Goal: Information Seeking & Learning: Compare options

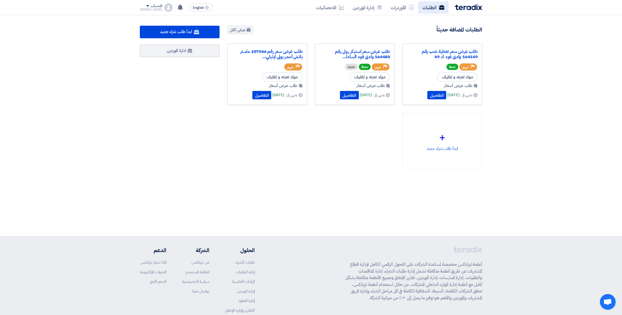
click at [432, 7] on link "الطلبات" at bounding box center [433, 7] width 30 height 12
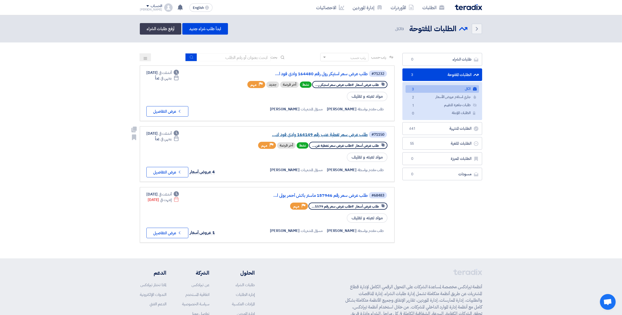
click at [306, 133] on link "طلب عرض سعر تغطية عنب رقم 164149 وادى فود ك..." at bounding box center [315, 134] width 105 height 5
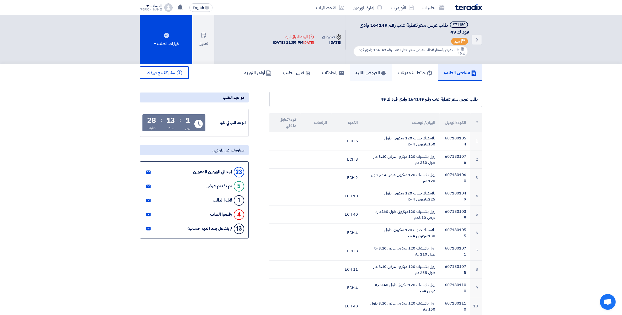
click at [367, 73] on h5 "العروض الماليه" at bounding box center [370, 73] width 31 height 6
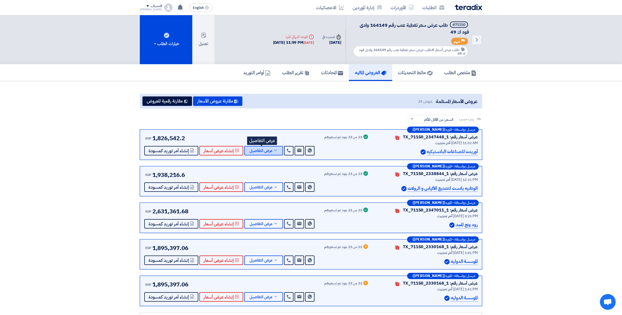
click at [271, 151] on button "عرض التفاصيل" at bounding box center [263, 150] width 39 height 9
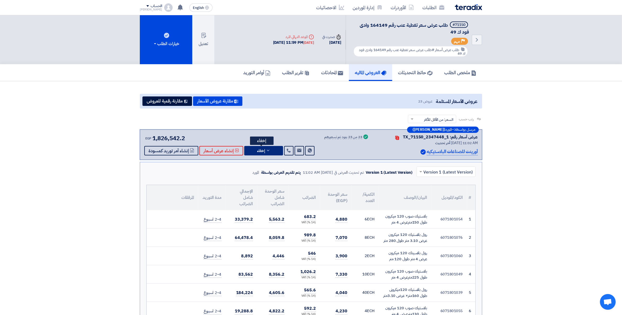
click at [267, 150] on use at bounding box center [268, 150] width 2 height 1
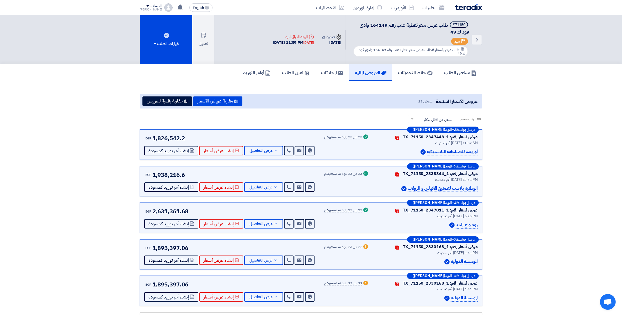
click at [167, 138] on span "1,826,542.2" at bounding box center [168, 138] width 33 height 9
copy div "1,826,542.2 Send Message Send Message"
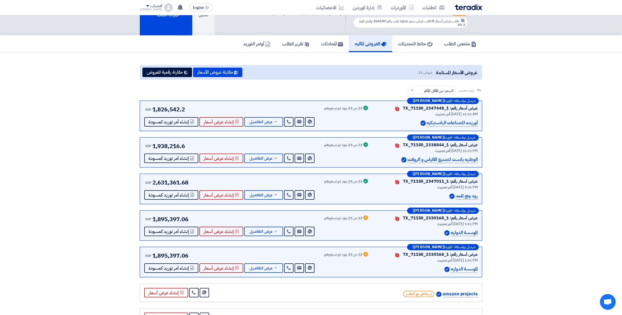
scroll to position [98, 0]
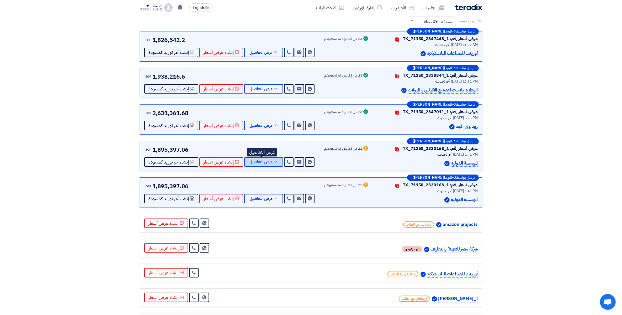
click at [274, 162] on icon at bounding box center [276, 162] width 4 height 4
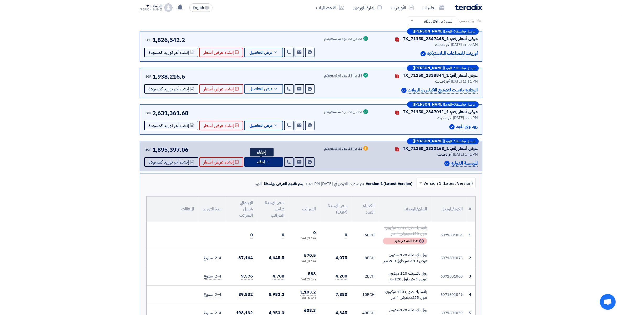
click at [274, 162] on button "إخفاء" at bounding box center [263, 161] width 39 height 9
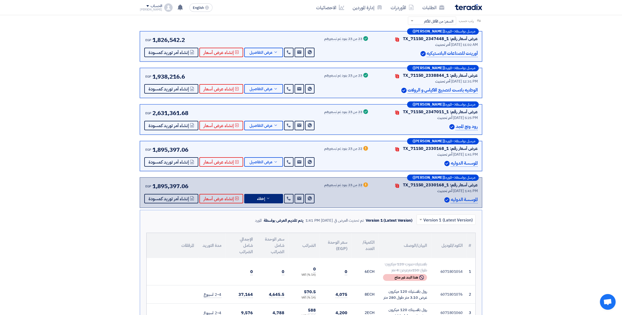
click at [267, 200] on icon at bounding box center [268, 198] width 4 height 4
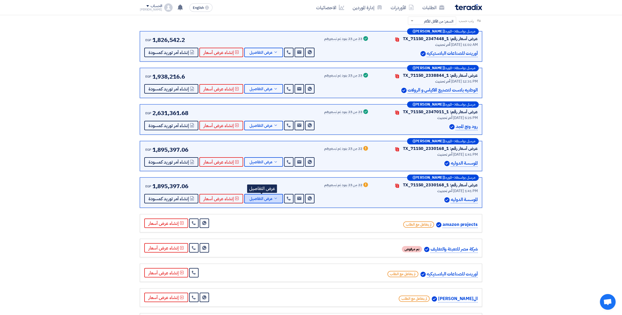
click at [274, 198] on icon at bounding box center [276, 198] width 4 height 4
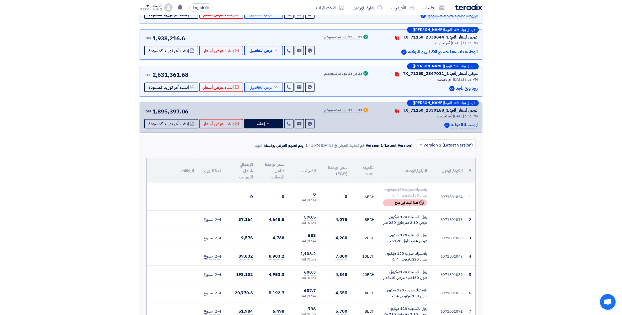
scroll to position [131, 0]
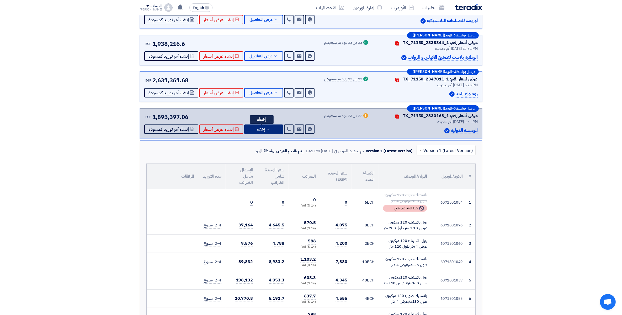
click at [267, 127] on icon at bounding box center [268, 129] width 4 height 4
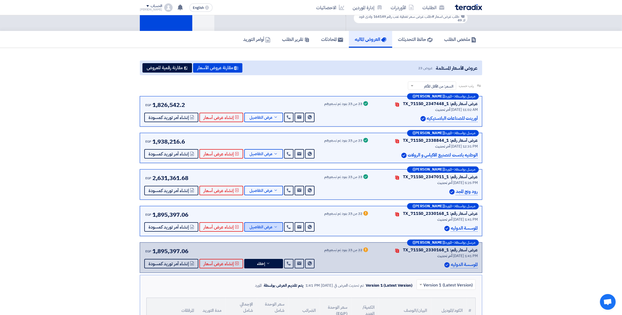
scroll to position [33, 0]
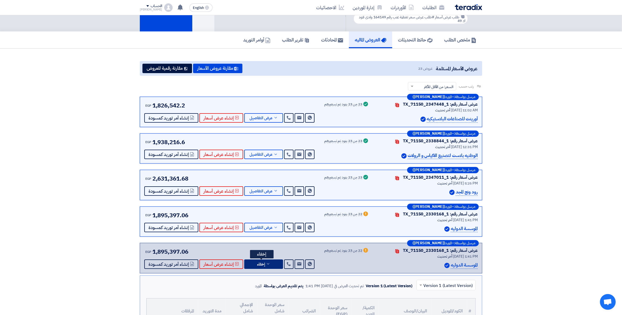
click at [272, 266] on button "إخفاء" at bounding box center [263, 264] width 39 height 9
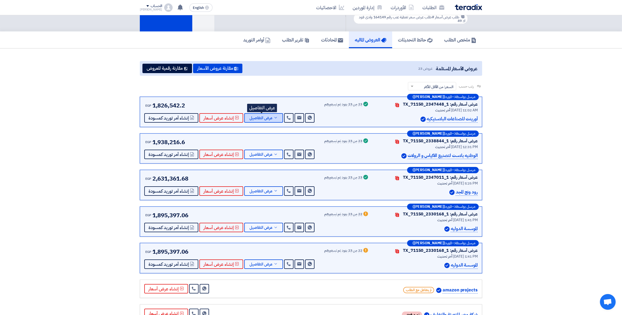
click at [272, 120] on button "عرض التفاصيل" at bounding box center [263, 117] width 39 height 9
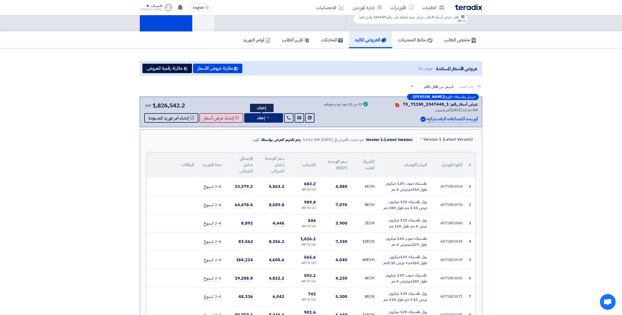
click at [270, 117] on button "إخفاء" at bounding box center [263, 117] width 39 height 9
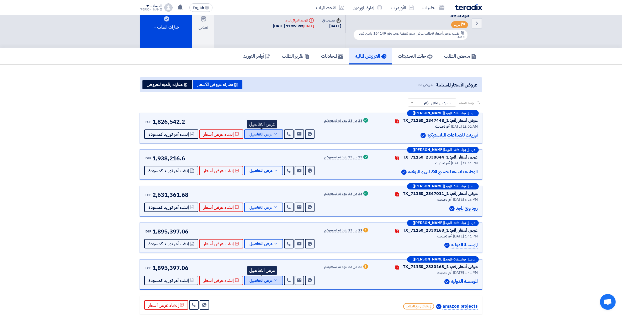
scroll to position [98, 0]
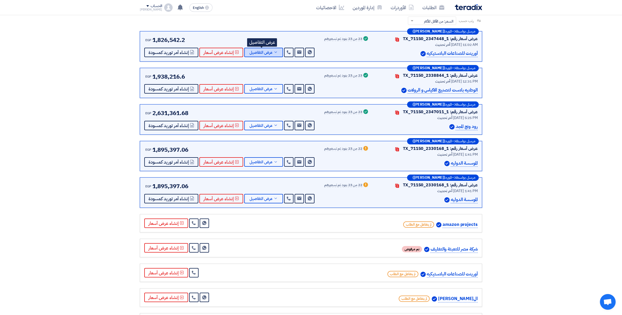
click at [274, 53] on icon at bounding box center [276, 52] width 4 height 4
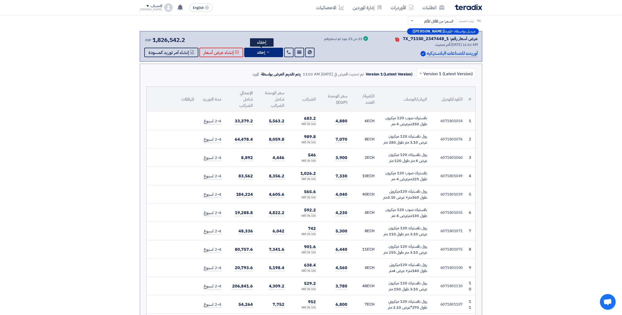
click at [272, 53] on button "إخفاء" at bounding box center [263, 52] width 39 height 9
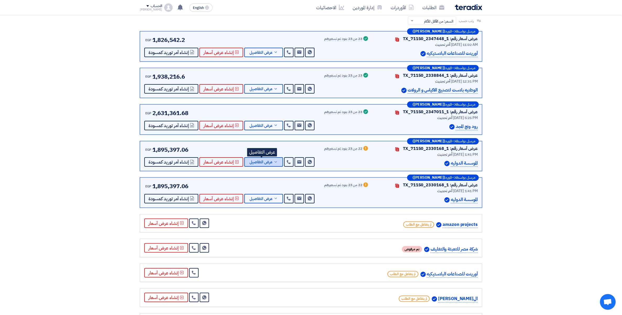
click at [270, 161] on span "عرض التفاصيل" at bounding box center [260, 162] width 23 height 4
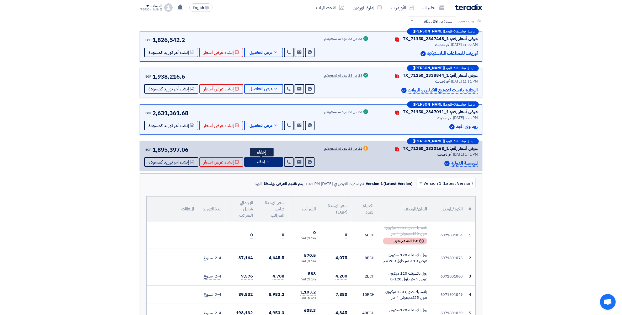
click at [270, 161] on button "إخفاء" at bounding box center [263, 161] width 39 height 9
